Goal: Information Seeking & Learning: Learn about a topic

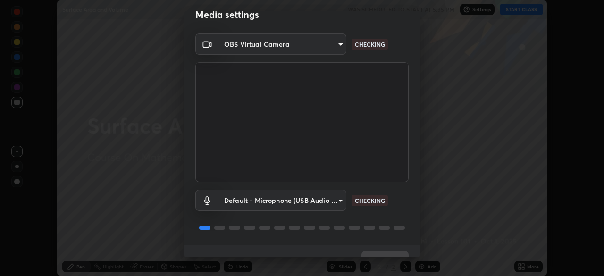
scroll to position [33, 0]
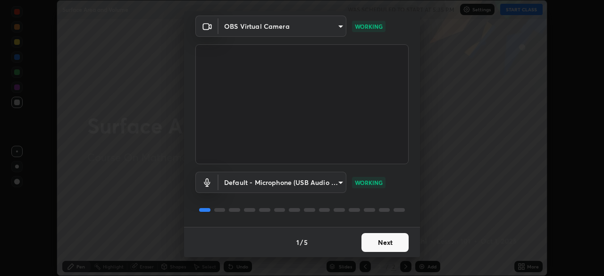
click at [379, 245] on button "Next" at bounding box center [384, 242] width 47 height 19
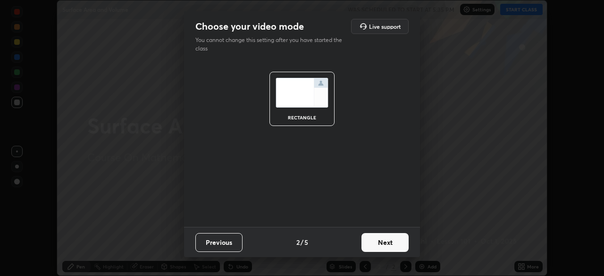
scroll to position [0, 0]
click at [381, 247] on button "Next" at bounding box center [384, 242] width 47 height 19
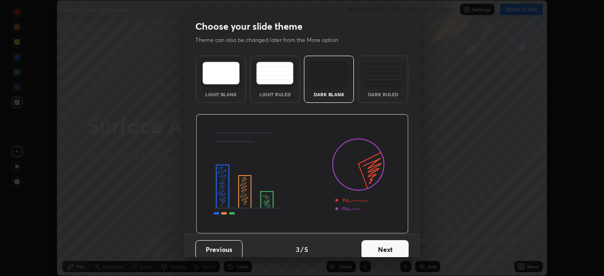
click at [382, 247] on button "Next" at bounding box center [384, 249] width 47 height 19
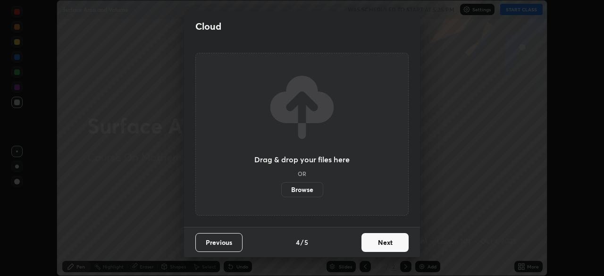
click at [382, 243] on button "Next" at bounding box center [384, 242] width 47 height 19
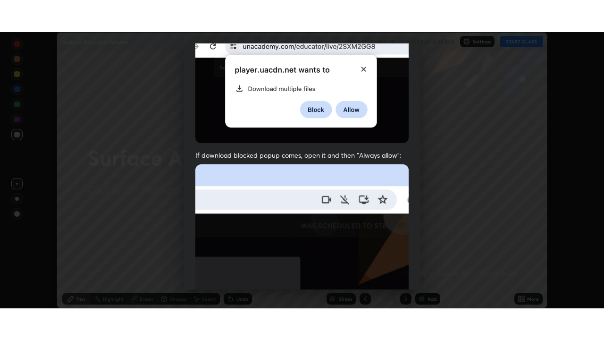
scroll to position [226, 0]
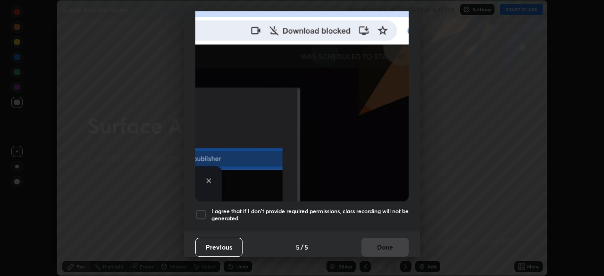
click at [199, 212] on div at bounding box center [200, 214] width 11 height 11
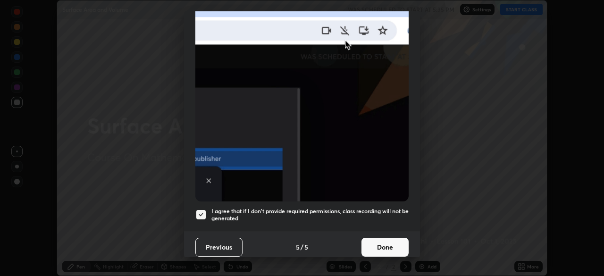
click at [377, 245] on button "Done" at bounding box center [384, 247] width 47 height 19
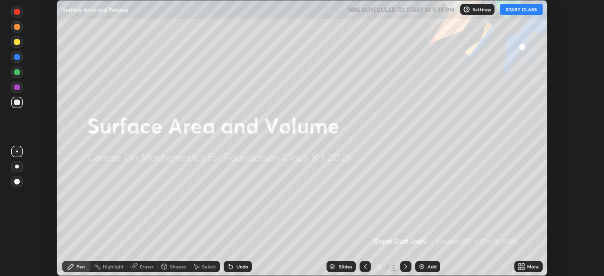
click at [421, 268] on img at bounding box center [422, 267] width 8 height 8
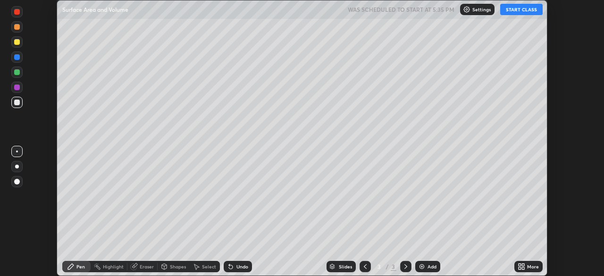
click at [512, 7] on button "START CLASS" at bounding box center [521, 9] width 42 height 11
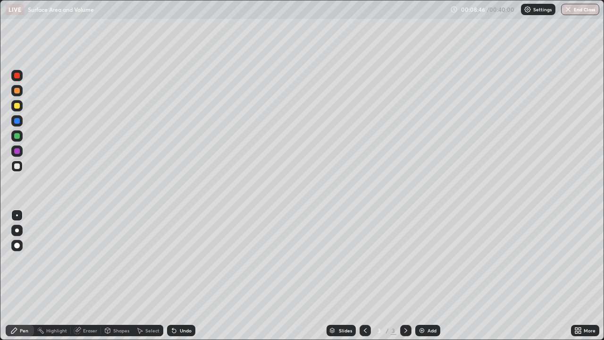
scroll to position [340, 604]
click at [423, 275] on div "Add" at bounding box center [427, 329] width 25 height 11
click at [423, 275] on img at bounding box center [422, 330] width 8 height 8
click at [420, 275] on img at bounding box center [422, 330] width 8 height 8
click at [364, 275] on icon at bounding box center [365, 330] width 8 height 8
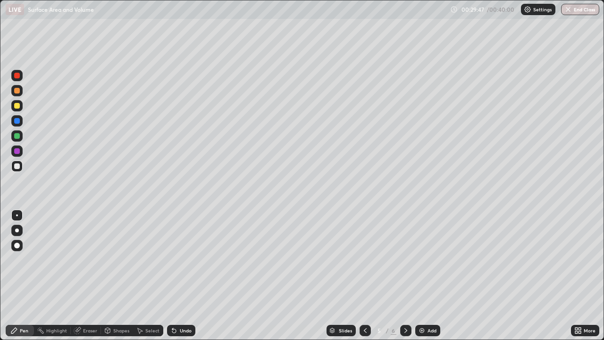
click at [406, 275] on icon at bounding box center [406, 330] width 8 height 8
click at [423, 275] on img at bounding box center [422, 330] width 8 height 8
click at [422, 275] on img at bounding box center [422, 330] width 8 height 8
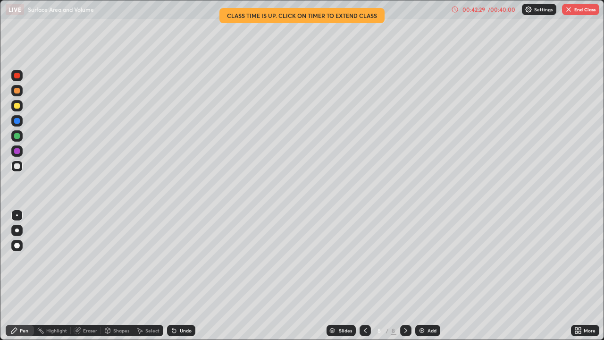
click at [567, 10] on img "button" at bounding box center [569, 10] width 8 height 8
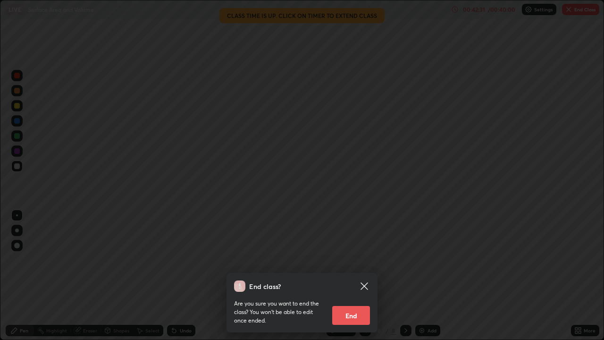
click at [365, 275] on button "End" at bounding box center [351, 315] width 38 height 19
